Goal: Transaction & Acquisition: Obtain resource

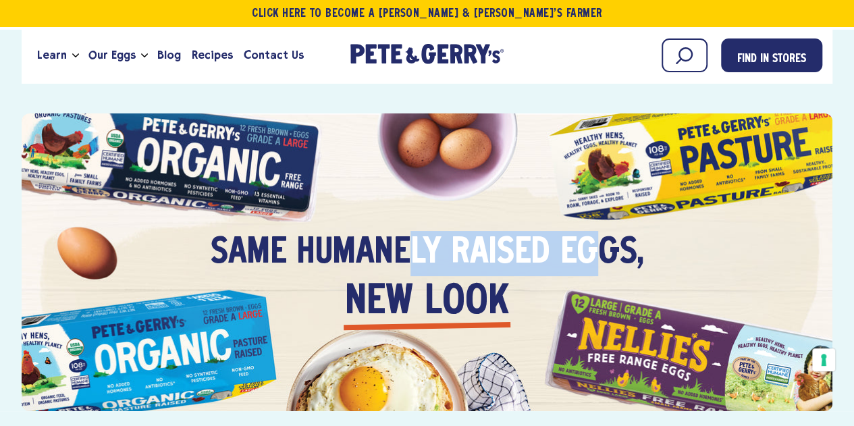
drag, startPoint x: 412, startPoint y: 254, endPoint x: 491, endPoint y: 296, distance: 88.8
click at [601, 248] on h3 "Same humanely raised eggs," at bounding box center [427, 231] width 433 height 90
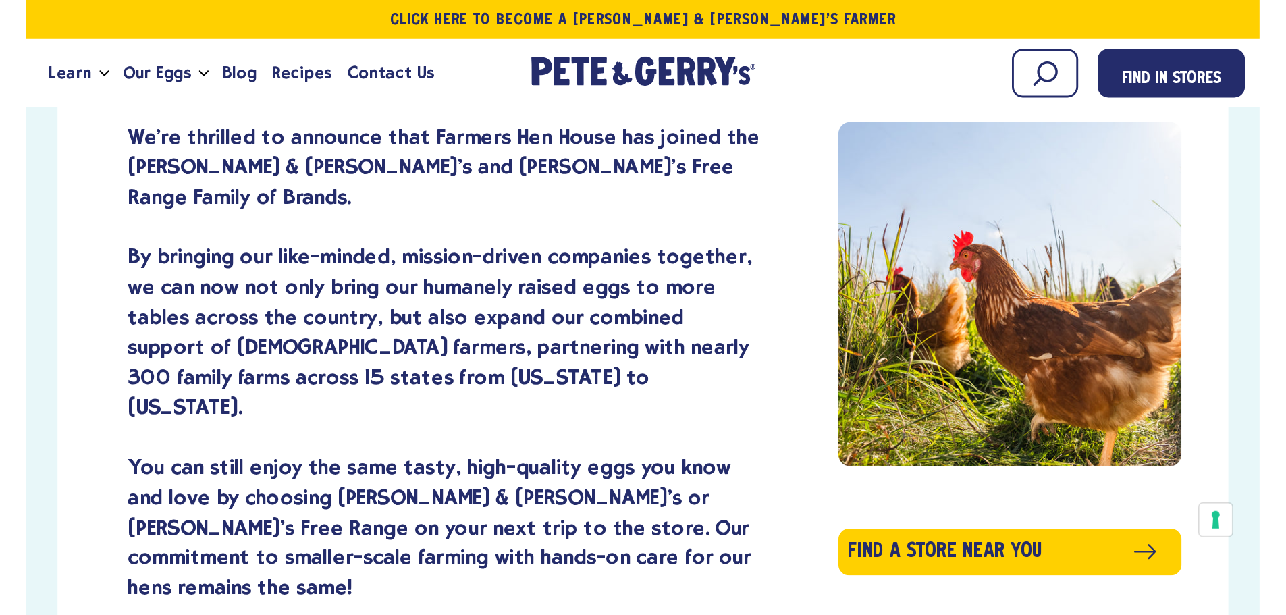
scroll to position [405, 0]
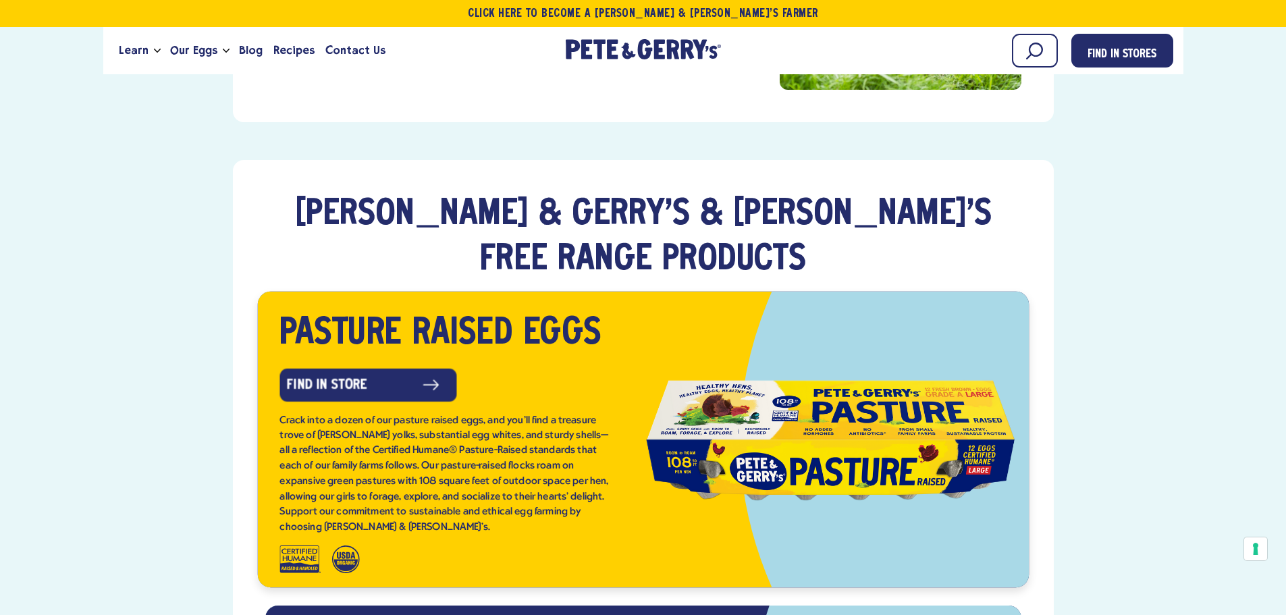
scroll to position [1958, 0]
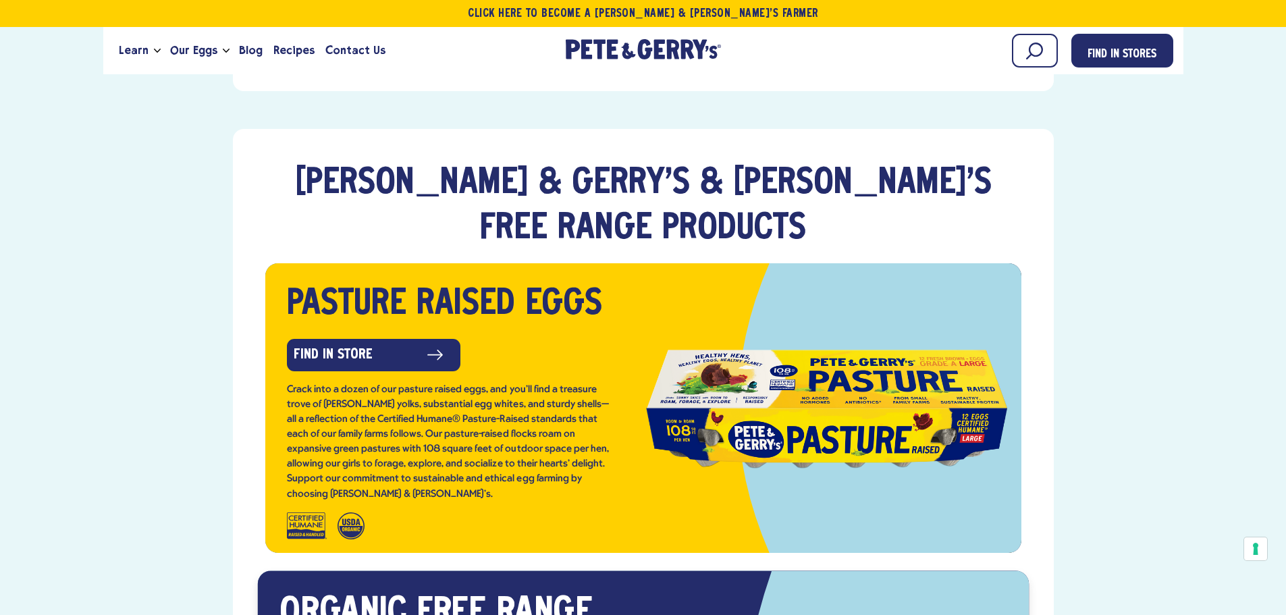
drag, startPoint x: 519, startPoint y: 311, endPoint x: 522, endPoint y: 404, distance: 93.2
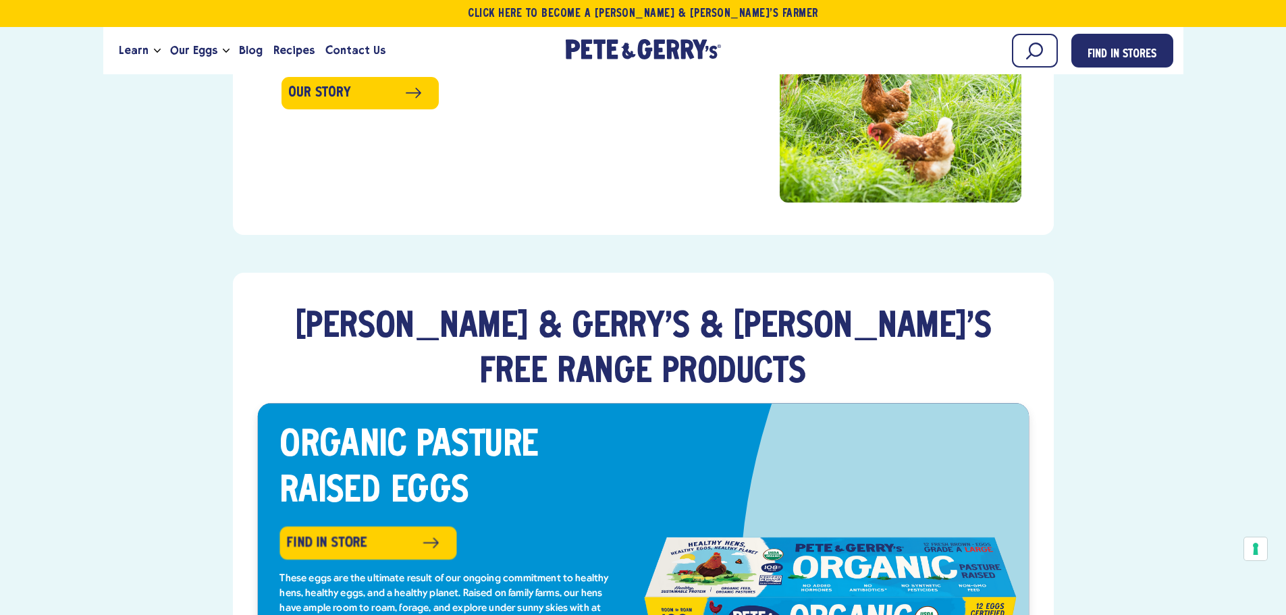
scroll to position [2025, 0]
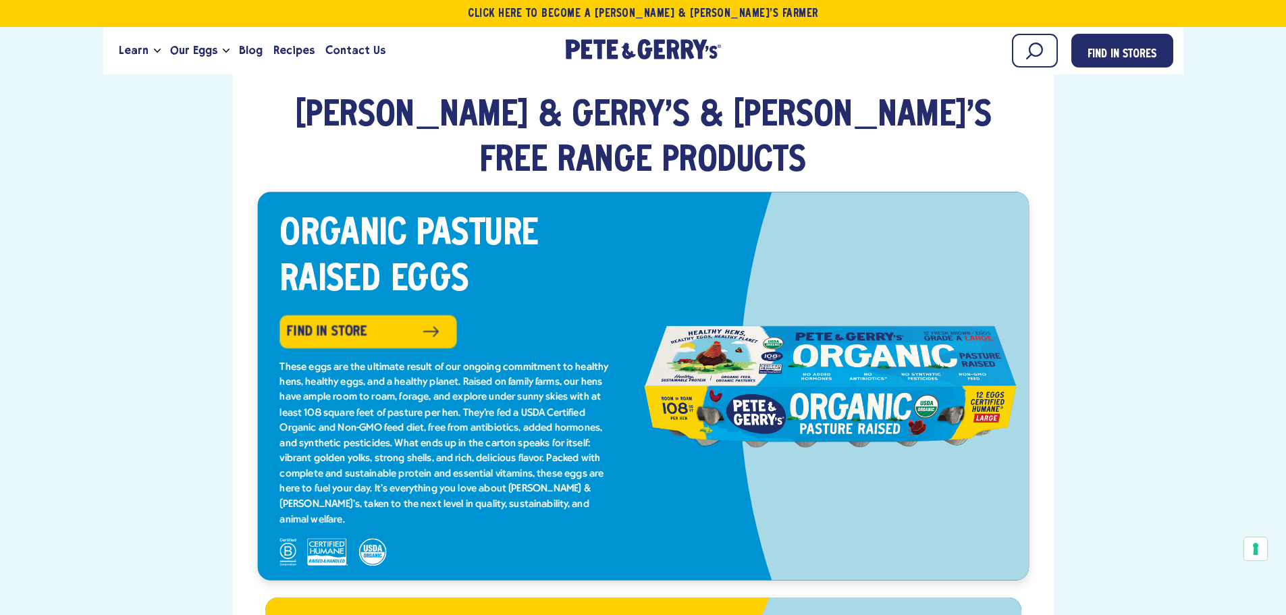
click at [679, 303] on div at bounding box center [830, 385] width 375 height 165
click at [460, 359] on div "These eggs are the ultimate result of our ongoing commitment to healthy hens, h…" at bounding box center [444, 442] width 331 height 167
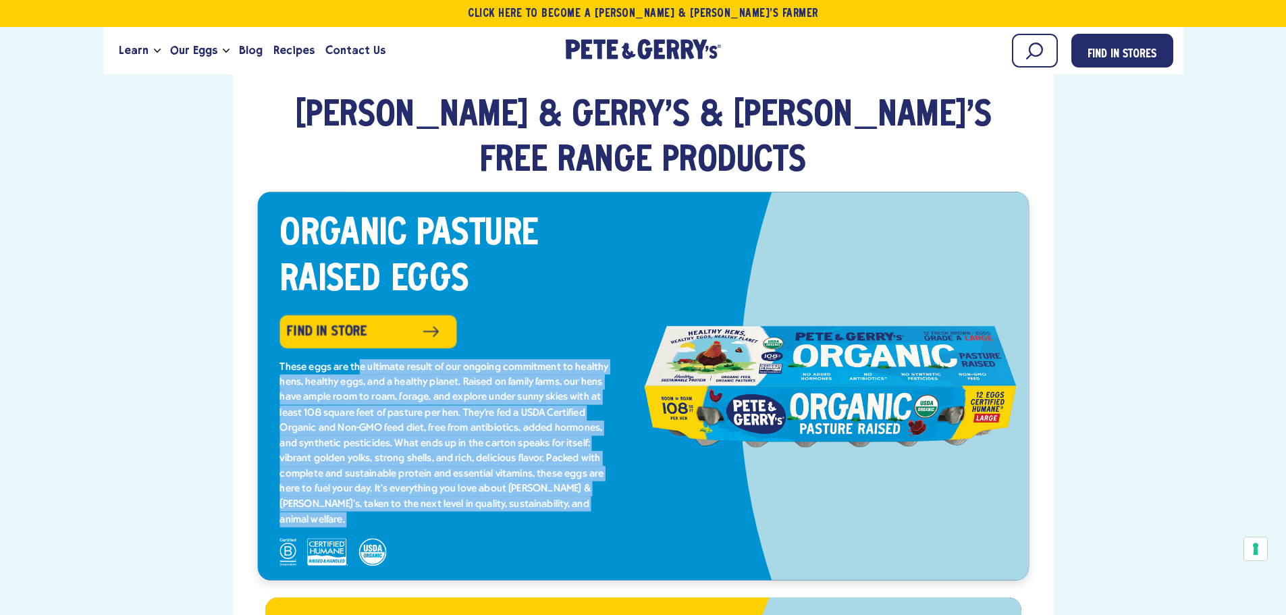
click at [460, 359] on div "These eggs are the ultimate result of our ongoing commitment to healthy hens, h…" at bounding box center [444, 442] width 331 height 167
click at [377, 313] on link "Find in Store" at bounding box center [367, 330] width 180 height 34
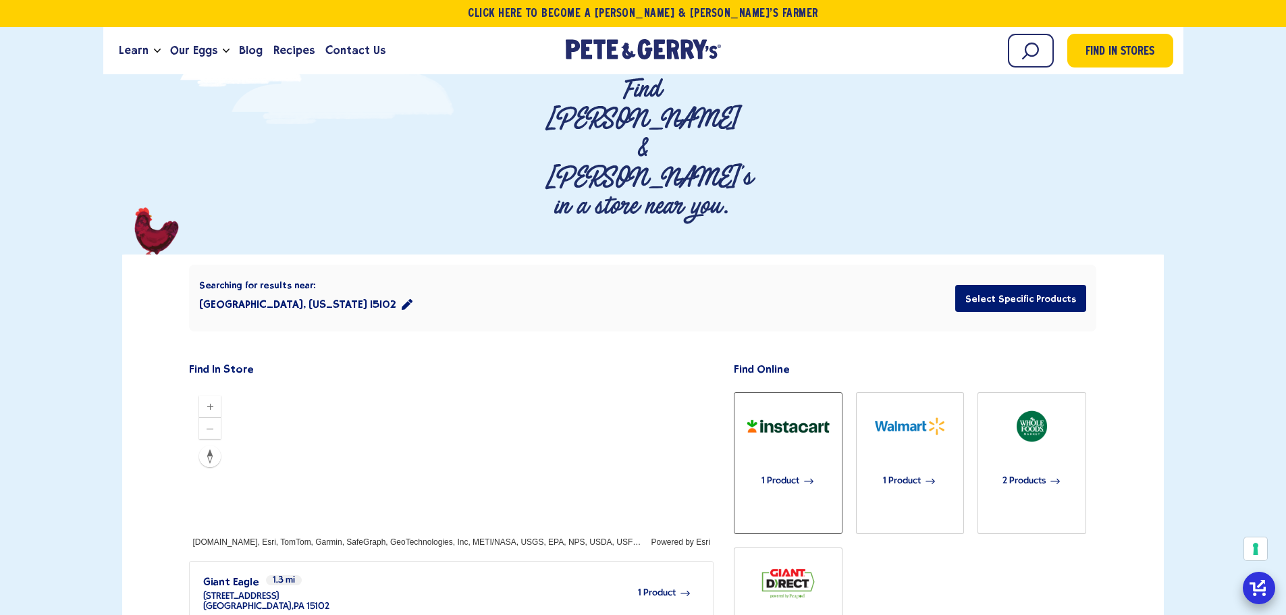
scroll to position [135, 0]
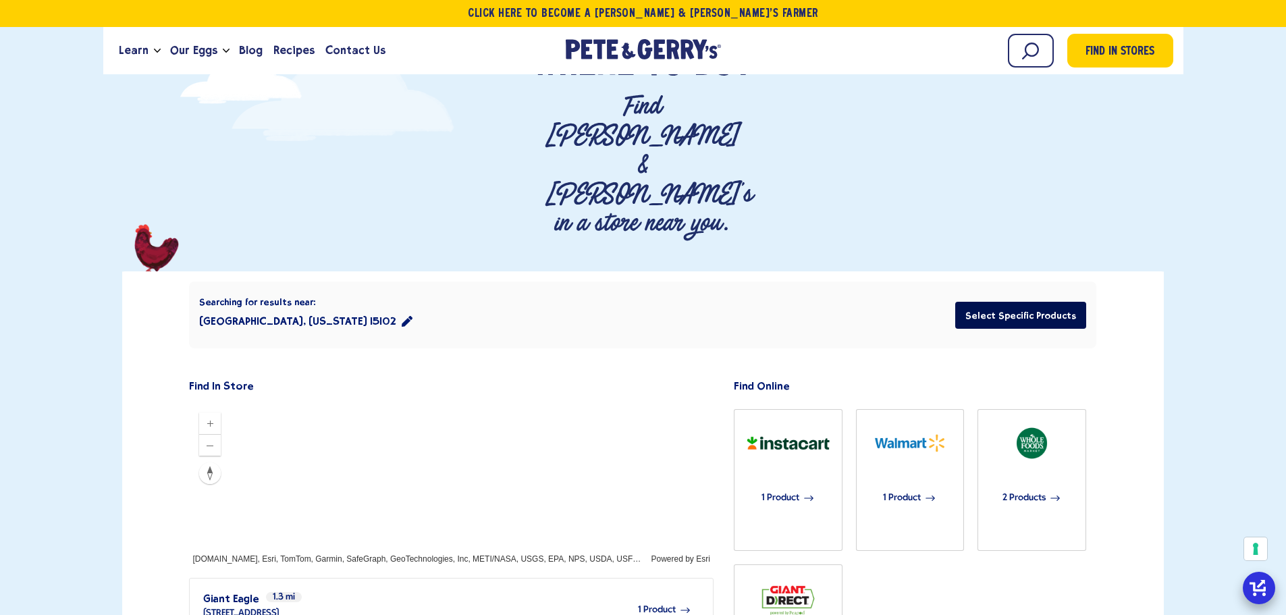
click at [1012, 302] on button "Select Specific Products" at bounding box center [1020, 315] width 131 height 27
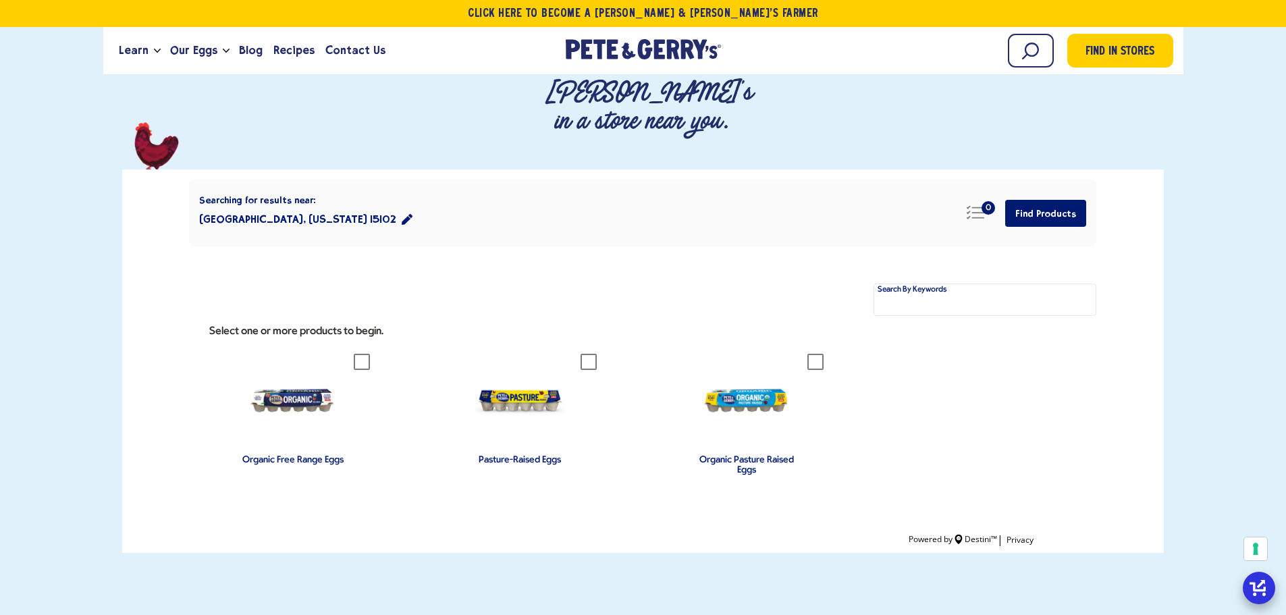
scroll to position [270, 0]
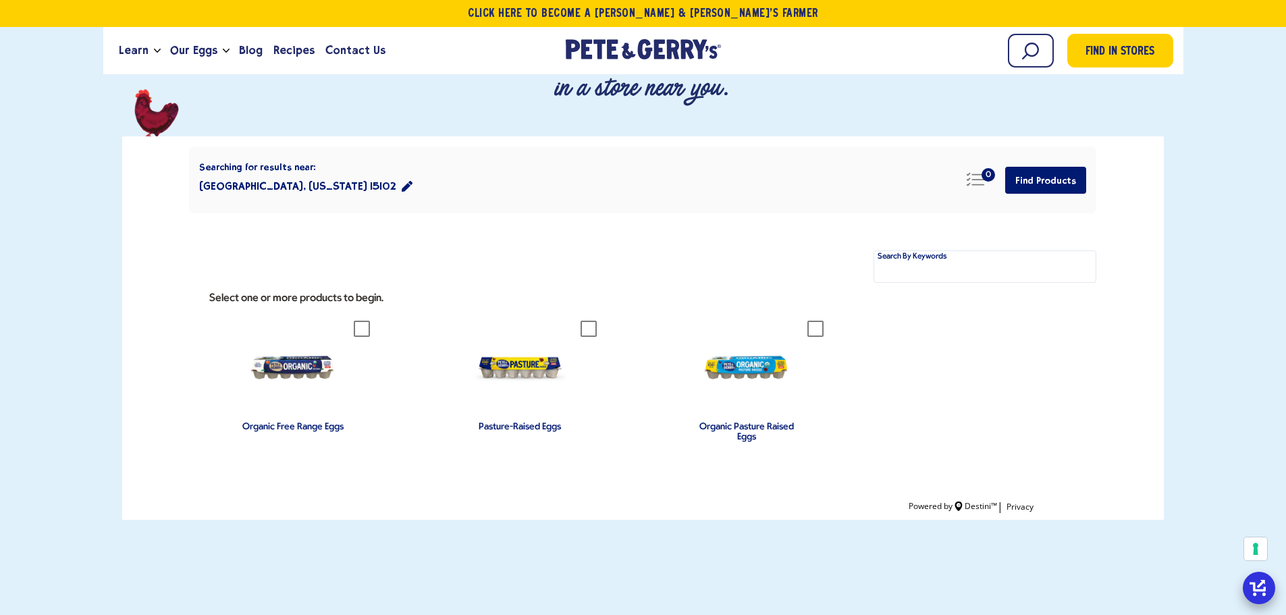
click at [824, 304] on li "Organic Pasture Raised Eggs" at bounding box center [756, 385] width 227 height 162
click at [820, 321] on icon at bounding box center [815, 329] width 16 height 16
click at [1062, 167] on button "Find Products" at bounding box center [1045, 180] width 81 height 27
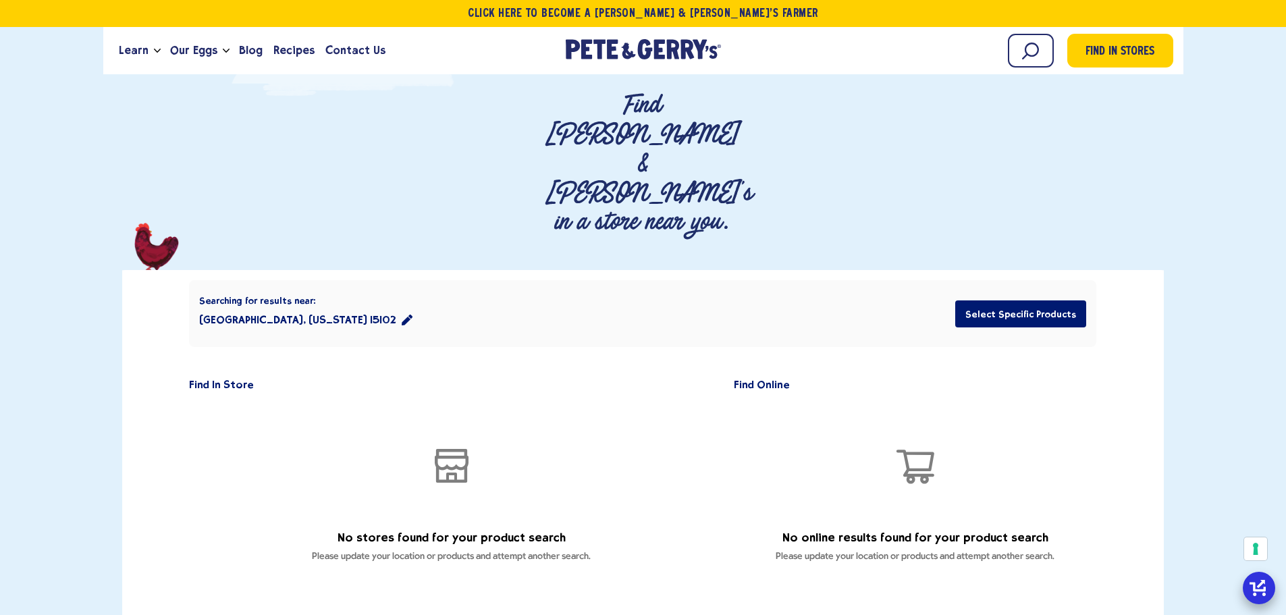
scroll to position [135, 0]
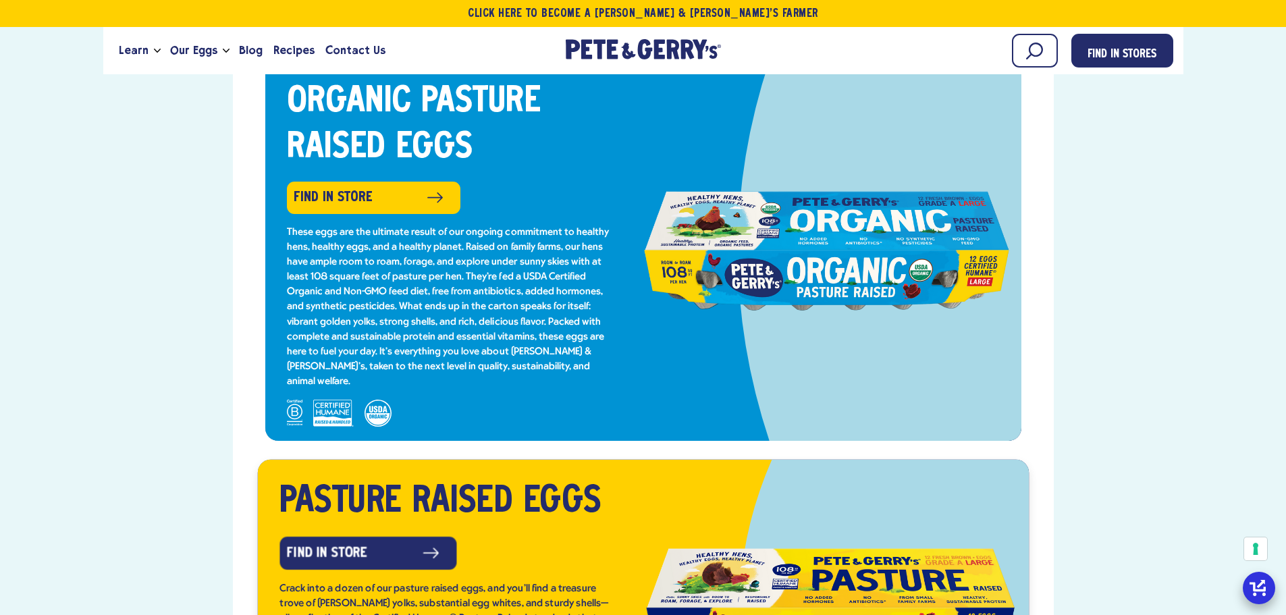
scroll to position [1823, 0]
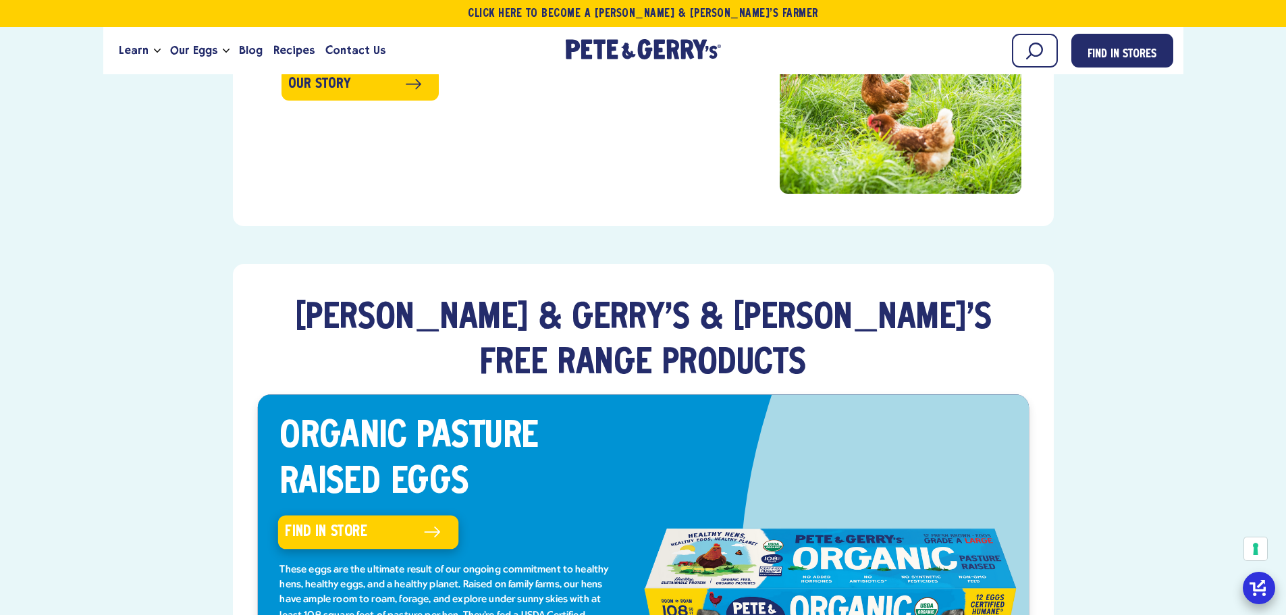
click at [354, 515] on link "Find in Store" at bounding box center [367, 532] width 180 height 34
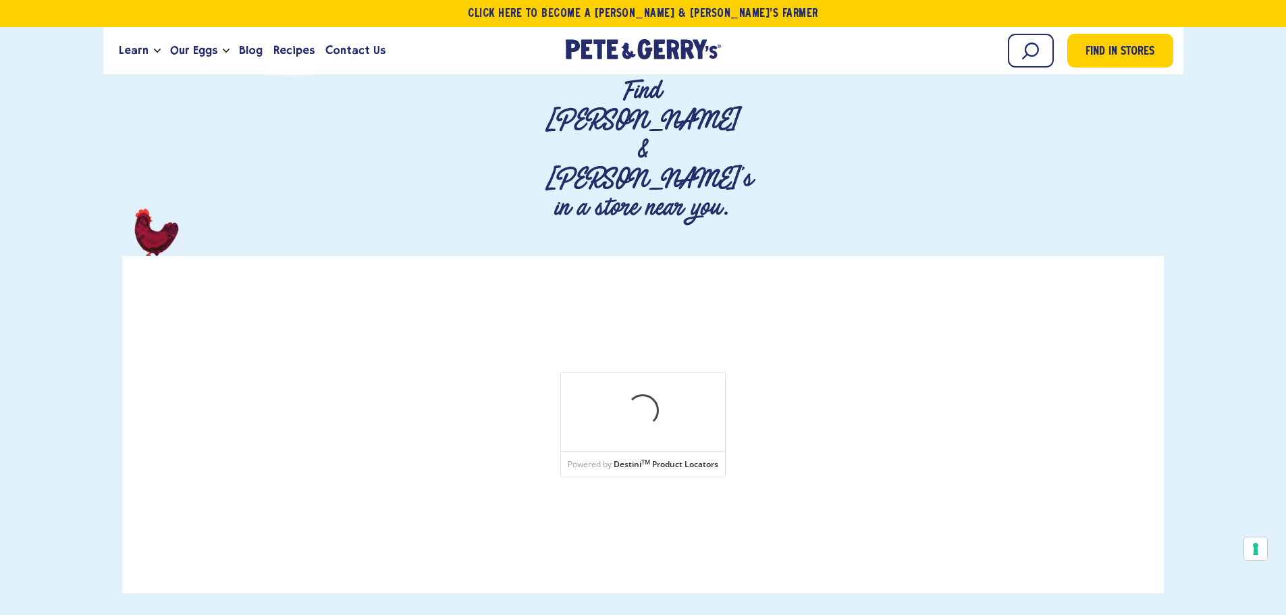
scroll to position [203, 0]
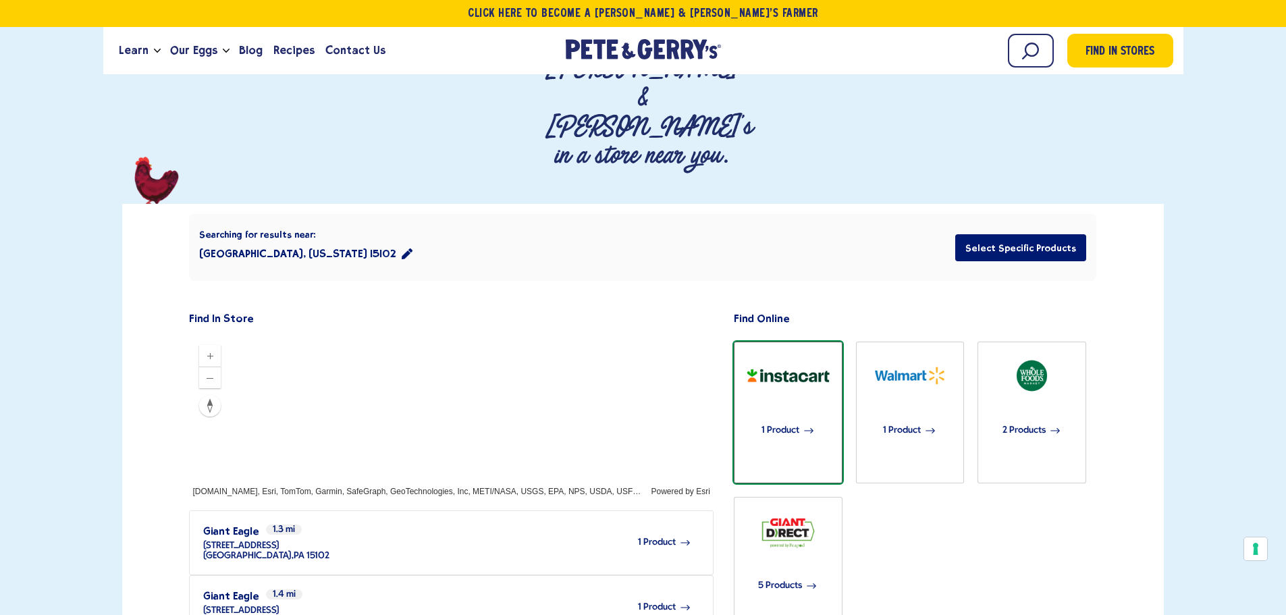
click at [784, 416] on span "1 Product" at bounding box center [780, 431] width 38 height 30
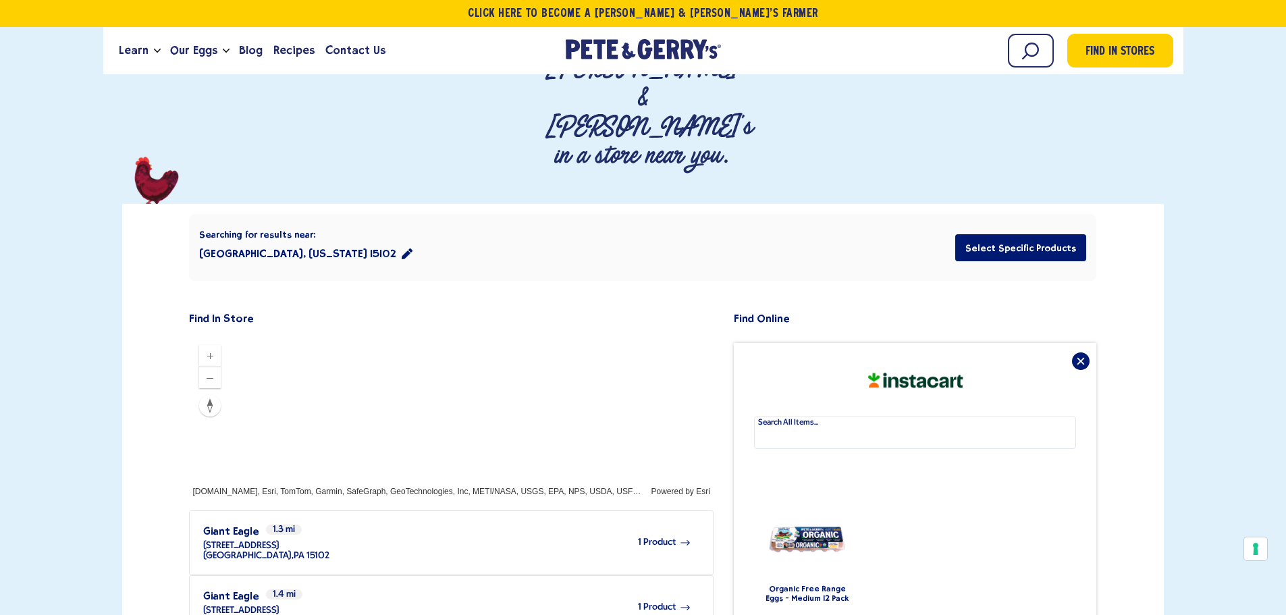
scroll to position [270, 0]
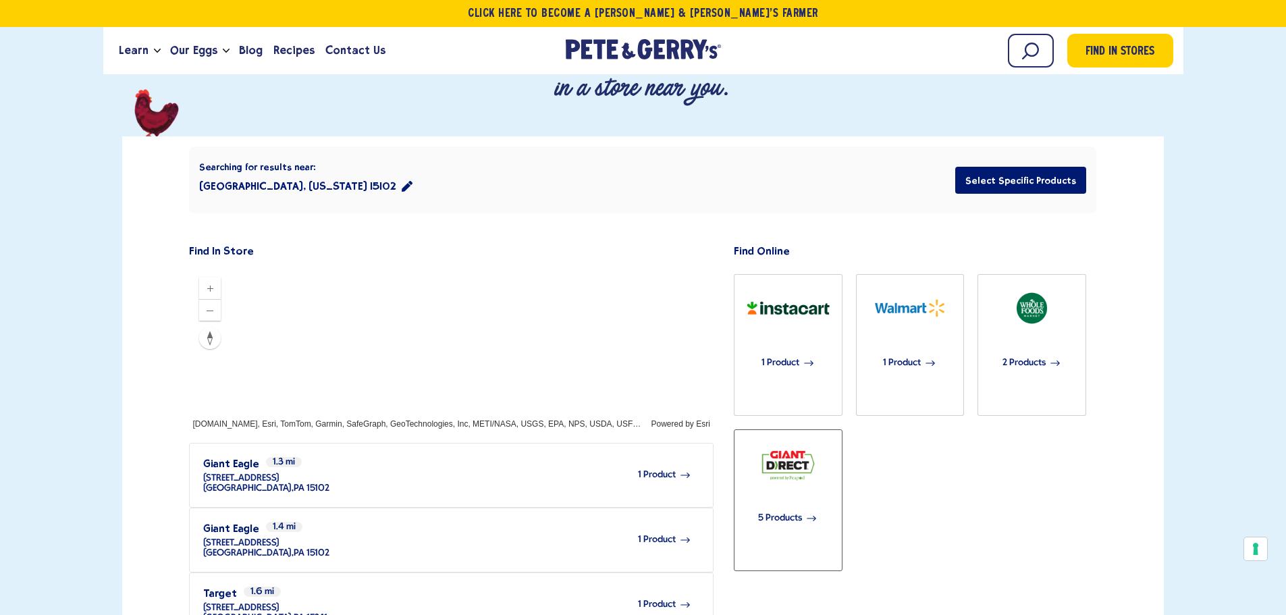
click at [785, 504] on span "5 Products" at bounding box center [780, 519] width 44 height 30
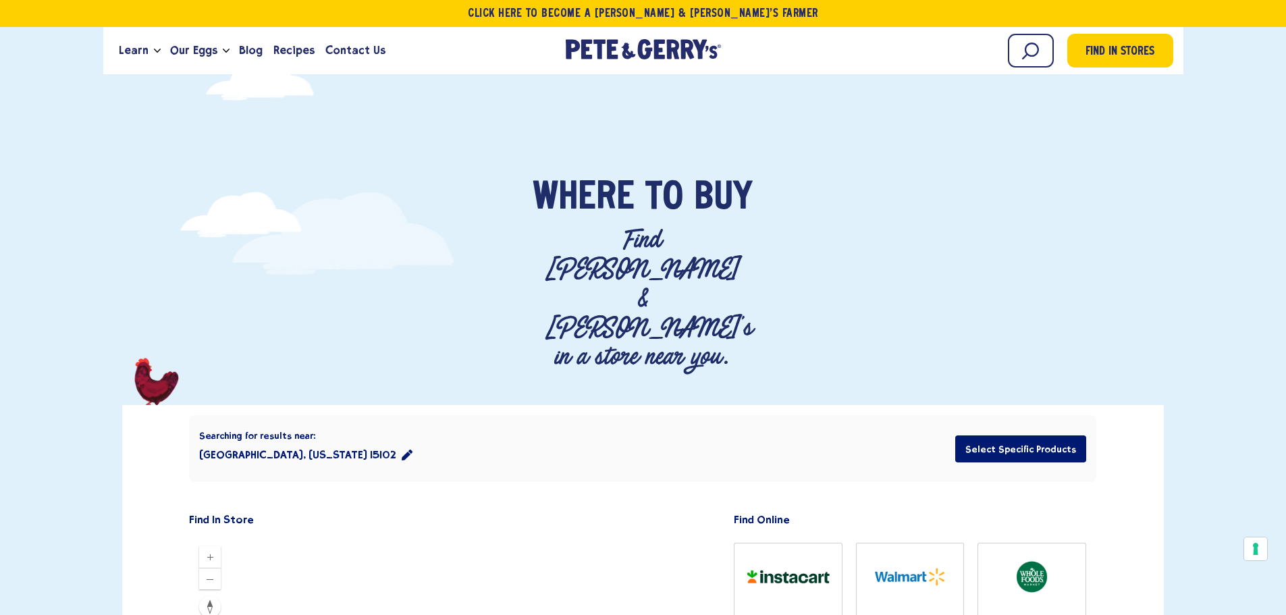
scroll to position [0, 0]
